Goal: Task Accomplishment & Management: Complete application form

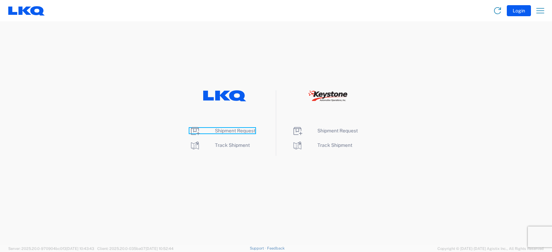
click at [234, 130] on span "Shipment Request" at bounding box center [235, 131] width 40 height 6
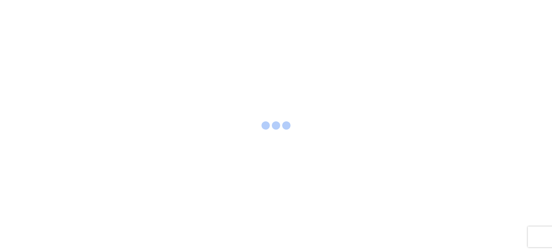
select select "FULL"
select select "LBS"
select select "IN"
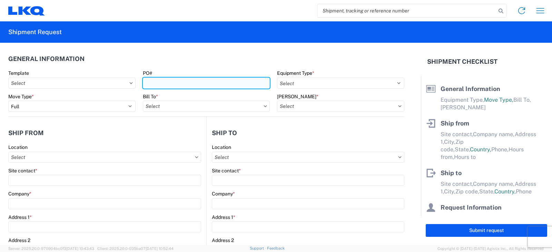
click at [151, 84] on input "PO#" at bounding box center [206, 83] width 127 height 11
type input "b"
type input "[PERSON_NAME] FT 10/8"
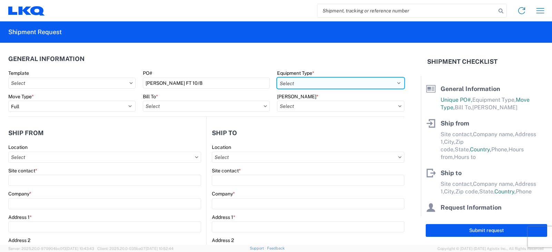
click at [321, 82] on select "Select 53’ Dry Van Flatbed Dropdeck (van) Lowboy (flatbed) Rail" at bounding box center [340, 83] width 127 height 11
select select "STDV"
click at [277, 78] on select "Select 53’ Dry Van Flatbed Dropdeck (van) Lowboy (flatbed) Rail" at bounding box center [340, 83] width 127 height 11
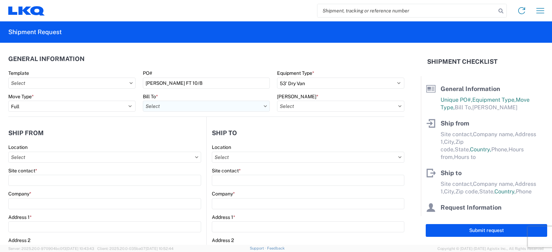
click at [167, 107] on input "text" at bounding box center [206, 106] width 127 height 11
type input "3238"
click at [170, 135] on div "3238 - Huntington IDC" at bounding box center [203, 136] width 121 height 11
type input "3238 - Huntington IDC"
click at [302, 107] on input "text" at bounding box center [340, 106] width 127 height 11
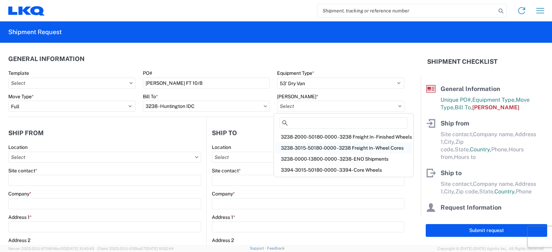
click at [305, 147] on div "3238-3015-50180-0000 - 3238 Freight In - Wheel Cores" at bounding box center [343, 148] width 137 height 11
type input "3238-3015-50180-0000 - 3238 Freight In - Wheel Cores"
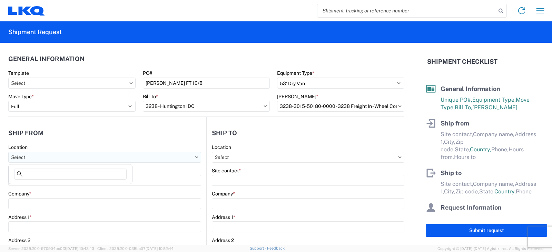
click at [27, 157] on input "text" at bounding box center [104, 157] width 193 height 11
type input "007"
click at [37, 188] on div "3007 - [GEOGRAPHIC_DATA]" at bounding box center [70, 188] width 121 height 11
type input "3007 - [GEOGRAPHIC_DATA]"
type input "LKQ Corporation"
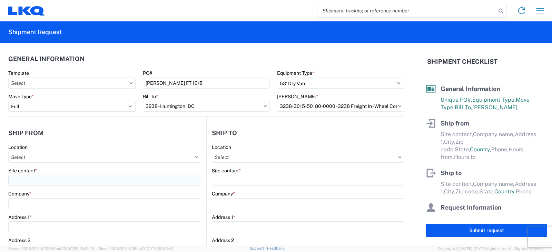
type input "[STREET_ADDRESS][PERSON_NAME]"
type input "[GEOGRAPHIC_DATA]"
type input "33619"
select select "FL"
select select "US"
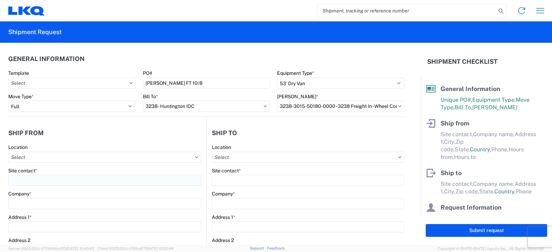
type input "[PHONE_NUMBER]"
type input "08:00"
type input "11:00"
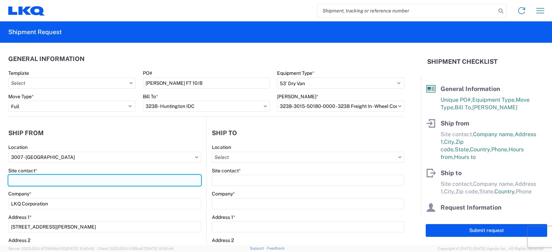
click at [20, 180] on input "Site contact *" at bounding box center [104, 180] width 193 height 11
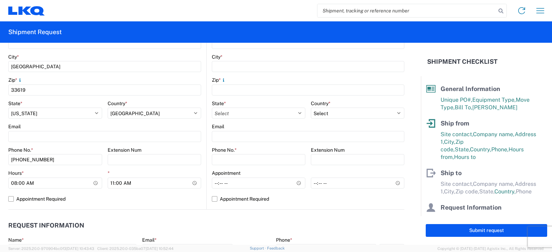
scroll to position [242, 0]
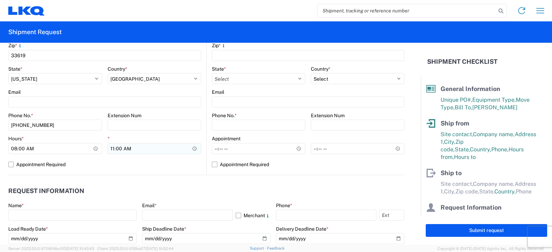
type input "[PERSON_NAME]"
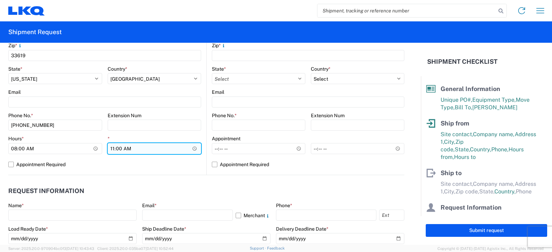
click at [111, 149] on input "11:00" at bounding box center [155, 148] width 94 height 11
type input "12:00"
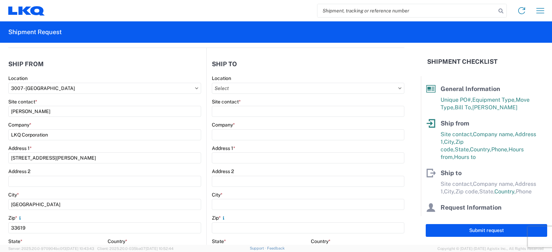
scroll to position [0, 0]
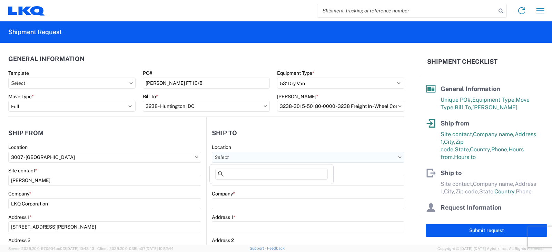
click at [214, 157] on input "text" at bounding box center [308, 157] width 193 height 11
type input "3238"
click at [239, 186] on div "3238 - Huntington IDC" at bounding box center [271, 188] width 121 height 11
type input "3238 - Huntington IDC"
type input "LKQ Corporation"
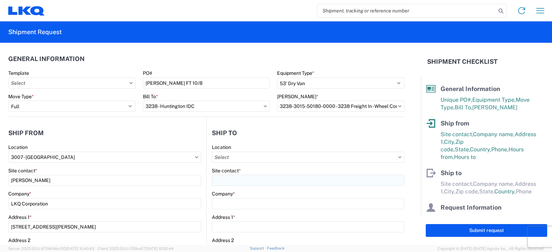
type input "[STREET_ADDRESS]"
type input "Huntington"
type input "46750"
select select "US"
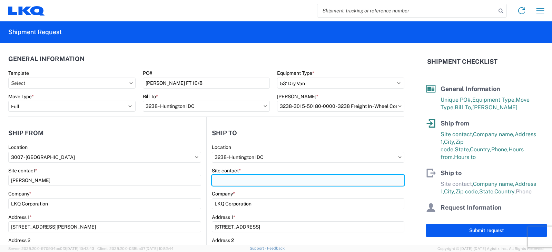
click at [231, 178] on input "Site contact *" at bounding box center [308, 180] width 193 height 11
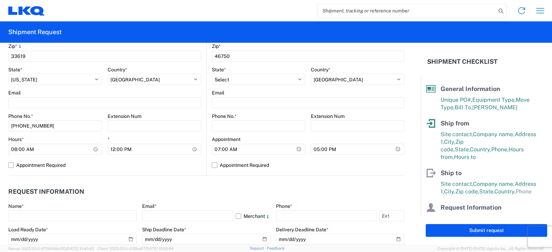
scroll to position [242, 0]
type input "[PERSON_NAME]"
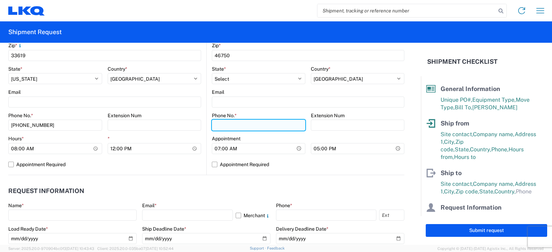
click at [214, 123] on input "Phone No. *" at bounding box center [259, 125] width 94 height 11
type input "[PHONE_NUMBER]"
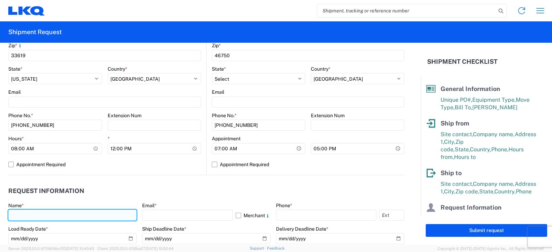
click at [13, 216] on input "text" at bounding box center [72, 215] width 128 height 11
type input "[PERSON_NAME]"
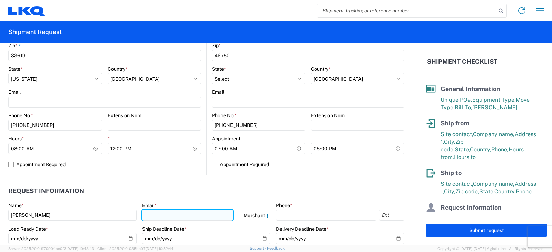
click at [150, 220] on input "text" at bounding box center [187, 215] width 91 height 11
type input "[EMAIL_ADDRESS][DOMAIN_NAME], [EMAIL_ADDRESS][DOMAIN_NAME]"
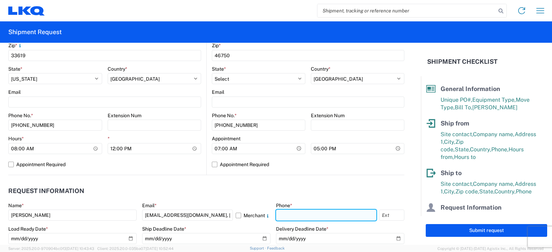
click at [287, 218] on input "text" at bounding box center [326, 215] width 100 height 11
type input "[PHONE_NUMBER]"
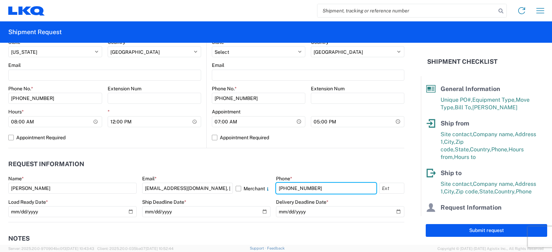
scroll to position [311, 0]
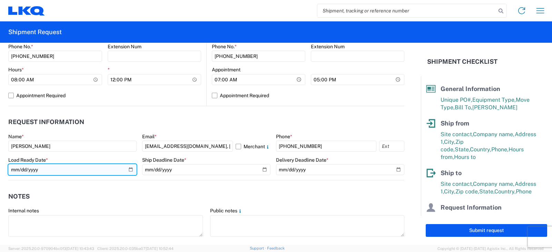
click at [127, 169] on input "date" at bounding box center [72, 169] width 128 height 11
type input "[DATE]"
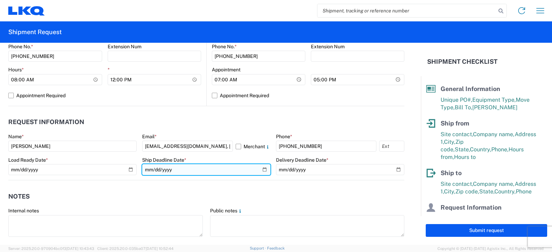
click at [261, 168] on input "date" at bounding box center [206, 169] width 128 height 11
type input "[DATE]"
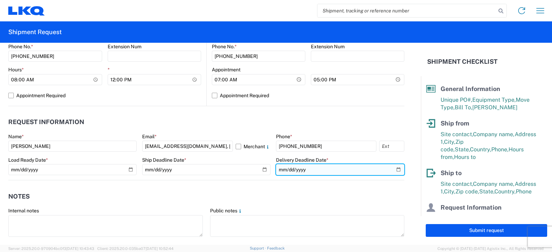
click at [393, 169] on input "date" at bounding box center [340, 169] width 128 height 11
type input "[DATE]"
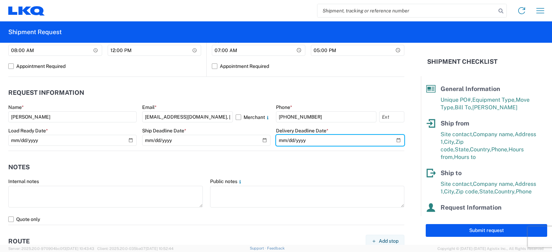
scroll to position [380, 0]
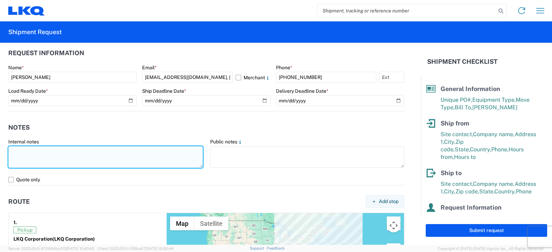
click at [17, 147] on textarea at bounding box center [105, 157] width 195 height 22
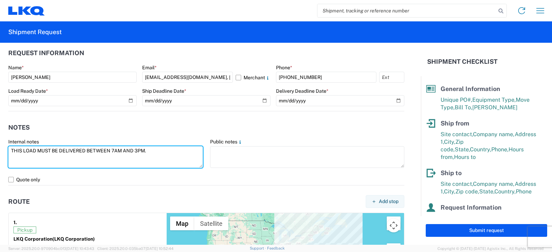
drag, startPoint x: 147, startPoint y: 151, endPoint x: 4, endPoint y: 161, distance: 143.5
click at [4, 161] on form "General Information Template PO# [PERSON_NAME] FT 10/8 Equipment Type * Select …" at bounding box center [210, 144] width 421 height 202
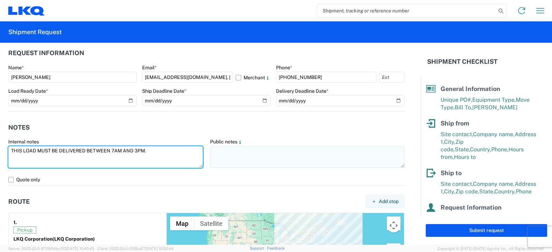
type textarea "THIS LOAD MUST BE DELIVERED BETWEEN 7AM AND 3PM."
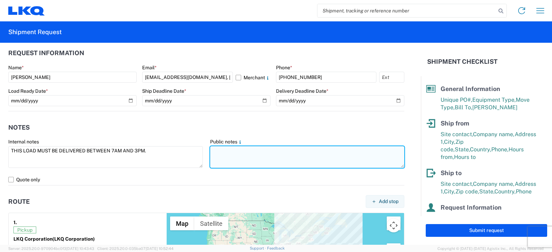
click at [213, 151] on textarea at bounding box center [307, 157] width 195 height 22
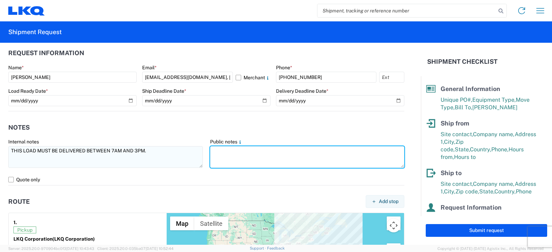
paste textarea "THIS LOAD MUST BE DELIVERED BETWEEN 7AM AND 3PM."
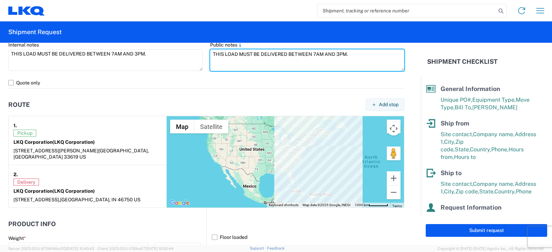
scroll to position [518, 0]
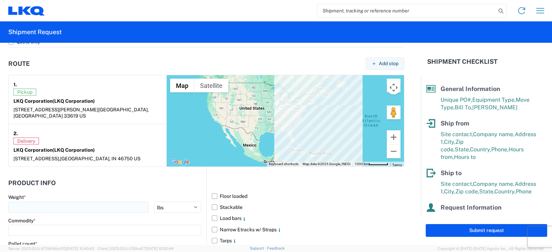
type textarea "THIS LOAD MUST BE DELIVERED BETWEEN 7AM AND 3PM."
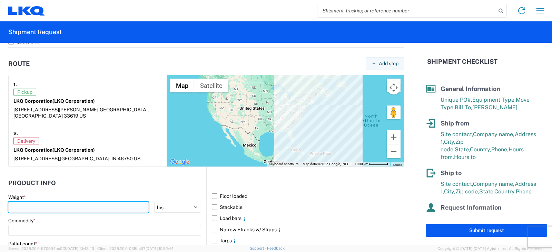
click at [16, 202] on input "number" at bounding box center [78, 207] width 140 height 11
type input "25000"
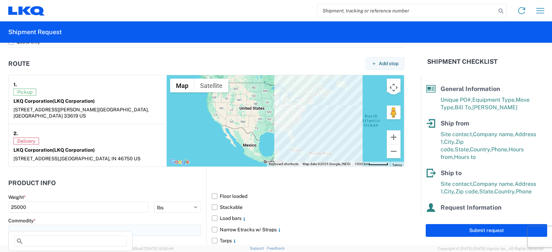
click at [37, 225] on input at bounding box center [104, 230] width 193 height 11
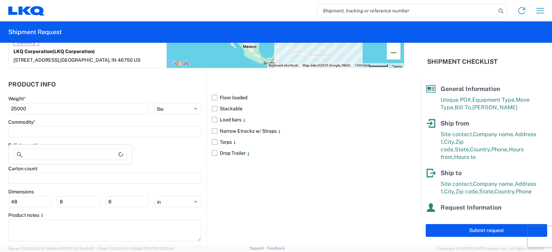
scroll to position [626, 0]
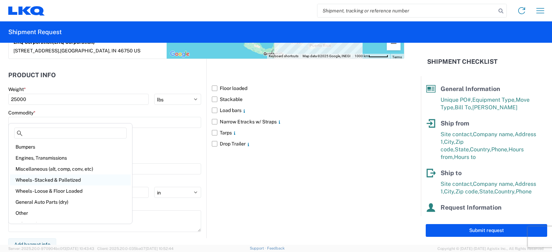
click at [48, 179] on div "Wheels - Stacked & Palletized" at bounding box center [70, 180] width 121 height 11
type input "Wheels - Stacked & Palletized"
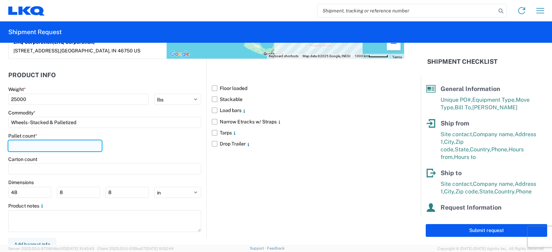
click at [17, 140] on input "number" at bounding box center [55, 145] width 94 height 11
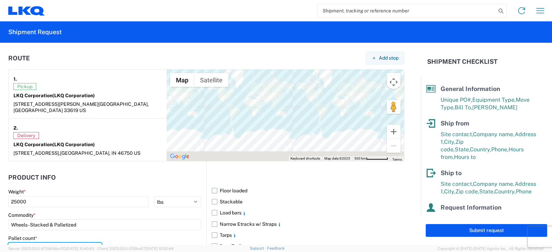
scroll to position [488, 0]
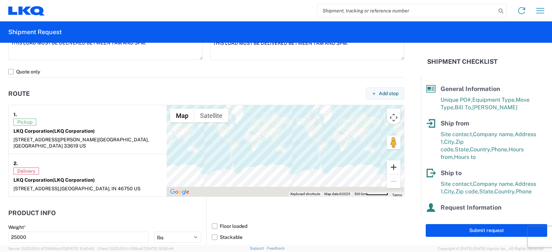
type input "24"
click at [387, 160] on button "Zoom in" at bounding box center [394, 167] width 14 height 14
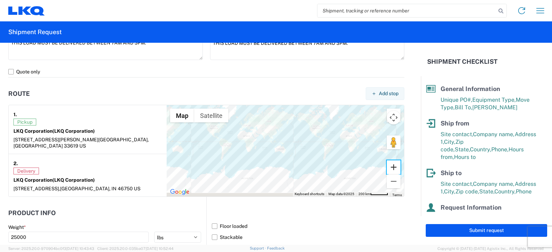
click at [387, 160] on button "Zoom in" at bounding box center [394, 167] width 14 height 14
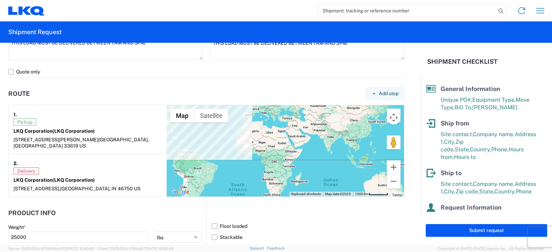
drag, startPoint x: 220, startPoint y: 152, endPoint x: 336, endPoint y: 194, distance: 124.1
click at [338, 196] on form "General Information Template PO# [PERSON_NAME] FT 10/8 Equipment Type * Select …" at bounding box center [210, 144] width 421 height 202
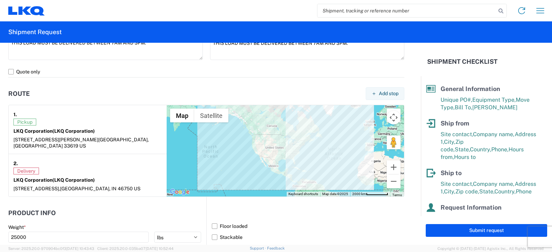
drag, startPoint x: 216, startPoint y: 137, endPoint x: 336, endPoint y: 168, distance: 123.7
click at [336, 168] on div at bounding box center [285, 150] width 237 height 91
click at [387, 162] on button "Zoom in" at bounding box center [394, 167] width 14 height 14
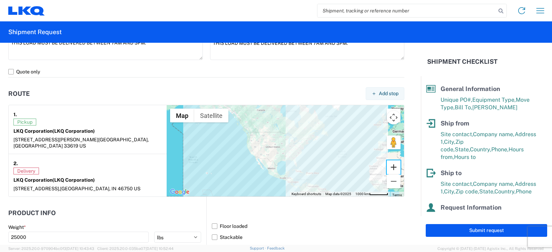
click at [387, 162] on button "Zoom in" at bounding box center [394, 167] width 14 height 14
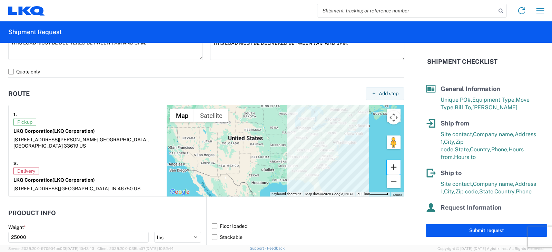
click at [387, 162] on button "Zoom in" at bounding box center [394, 167] width 14 height 14
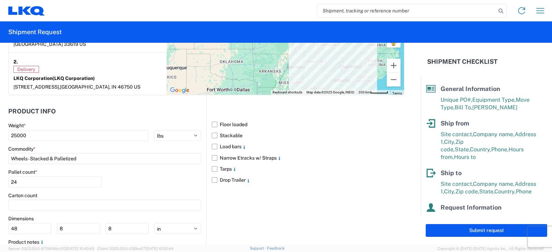
scroll to position [557, 0]
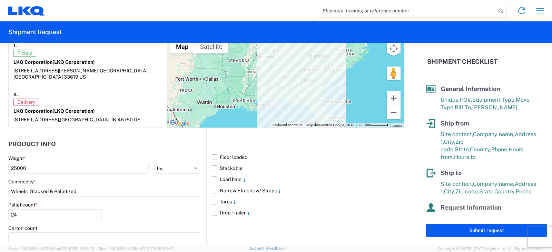
drag, startPoint x: 325, startPoint y: 108, endPoint x: 293, endPoint y: 64, distance: 54.6
click at [293, 64] on div at bounding box center [285, 81] width 237 height 91
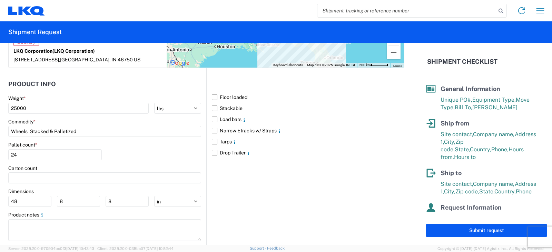
scroll to position [626, 0]
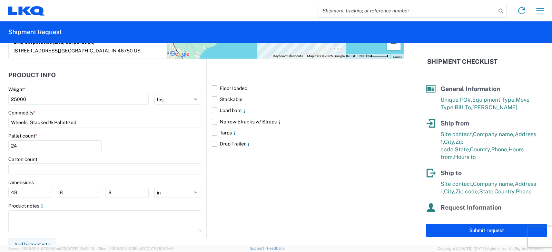
drag, startPoint x: 484, startPoint y: 232, endPoint x: 536, endPoint y: 222, distance: 53.3
click at [484, 232] on button "Submit request" at bounding box center [486, 230] width 121 height 13
select select "US"
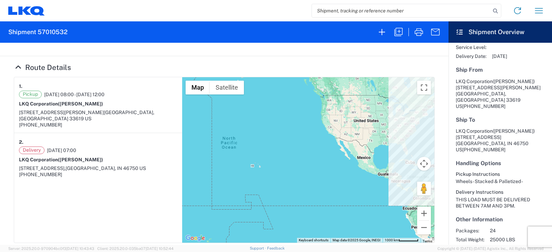
scroll to position [69, 0]
